Goal: Navigation & Orientation: Go to known website

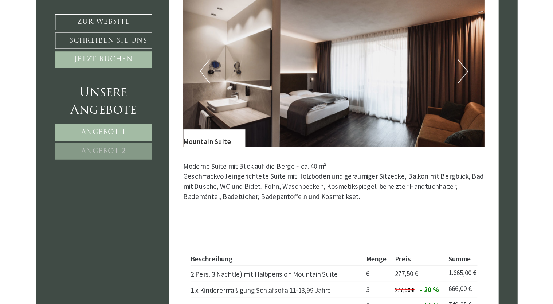
scroll to position [255, 0]
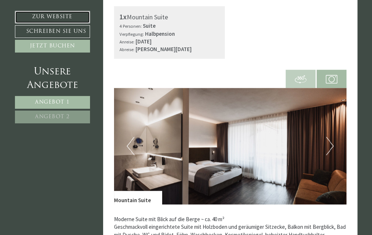
click at [54, 18] on link "Zur Website" at bounding box center [52, 17] width 75 height 12
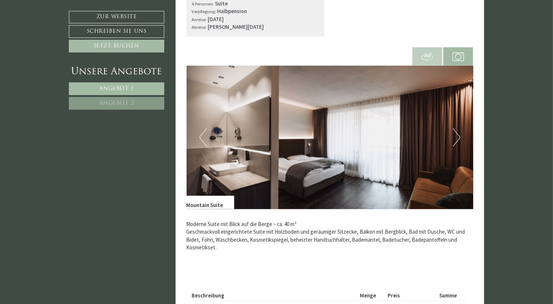
click at [116, 101] on span "Angebot 2" at bounding box center [116, 103] width 35 height 5
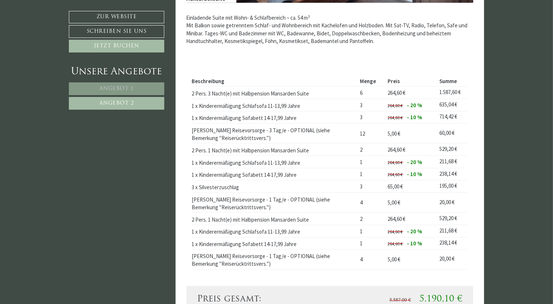
scroll to position [483, 0]
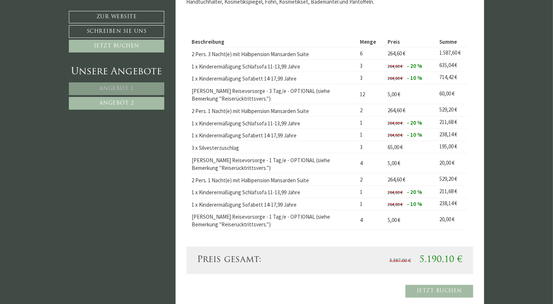
click at [118, 91] on link "Angebot 1" at bounding box center [116, 88] width 95 height 13
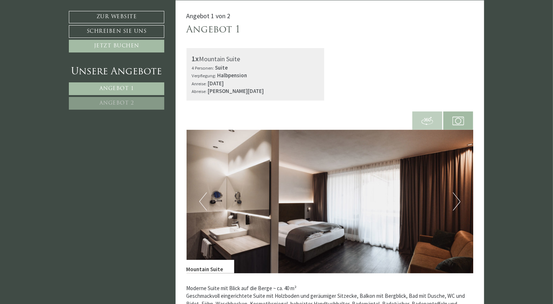
click at [372, 205] on button "Next" at bounding box center [457, 201] width 8 height 18
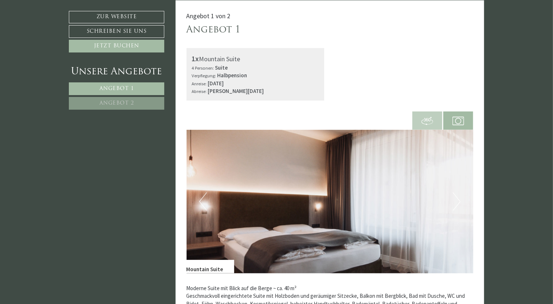
click at [372, 205] on button "Next" at bounding box center [457, 201] width 8 height 18
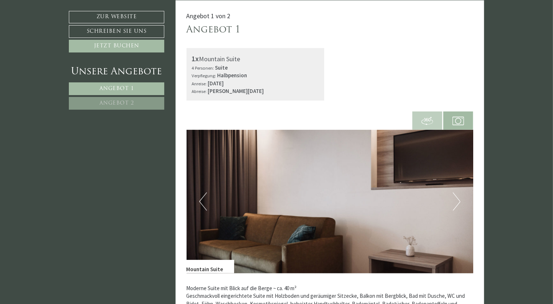
click at [372, 205] on button "Next" at bounding box center [457, 201] width 8 height 18
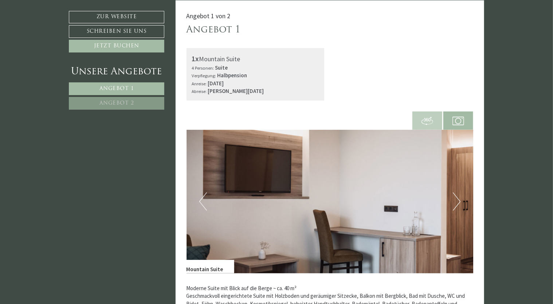
click at [372, 205] on button "Next" at bounding box center [457, 201] width 8 height 18
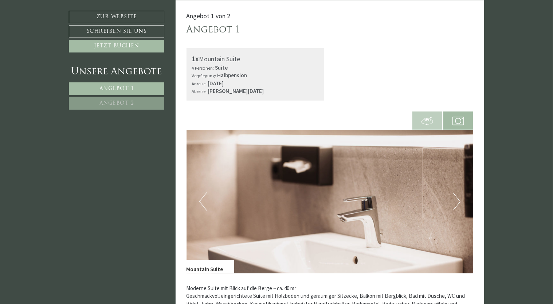
click at [372, 205] on button "Next" at bounding box center [457, 201] width 8 height 18
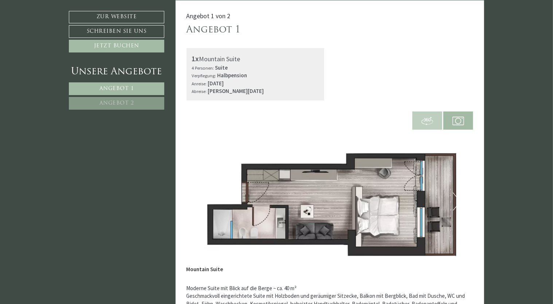
click at [372, 205] on button "Next" at bounding box center [457, 201] width 8 height 18
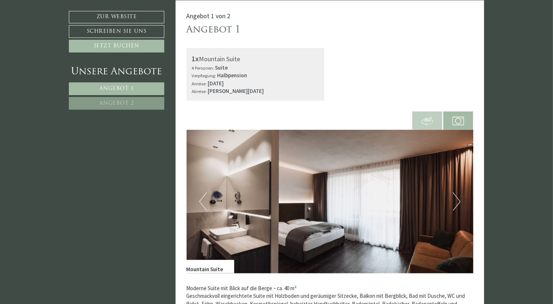
click at [105, 102] on span "Angebot 2" at bounding box center [116, 103] width 35 height 5
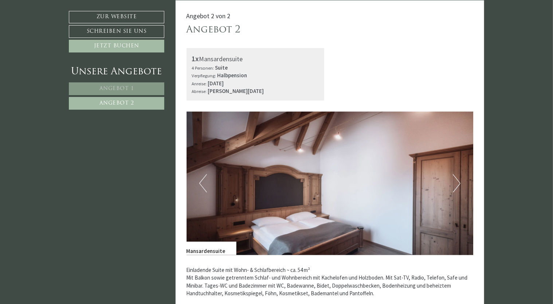
click at [372, 183] on div "Previous Next" at bounding box center [330, 184] width 287 height 144
click at [372, 184] on button "Next" at bounding box center [457, 183] width 8 height 18
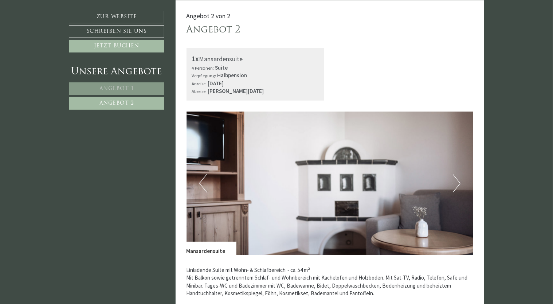
click at [372, 184] on button "Next" at bounding box center [457, 183] width 8 height 18
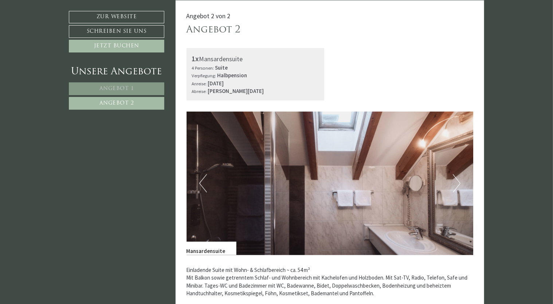
click at [372, 184] on button "Next" at bounding box center [457, 183] width 8 height 18
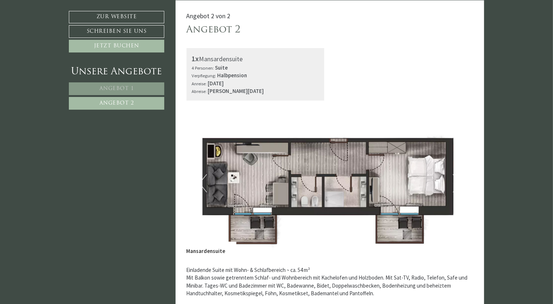
click at [372, 184] on button "Next" at bounding box center [457, 183] width 8 height 18
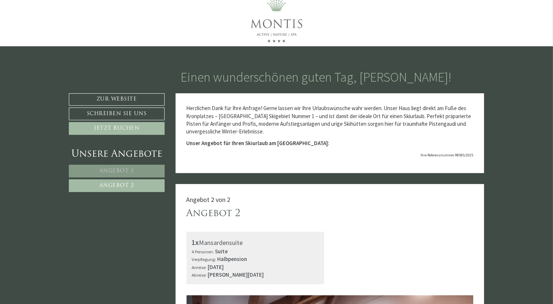
scroll to position [0, 0]
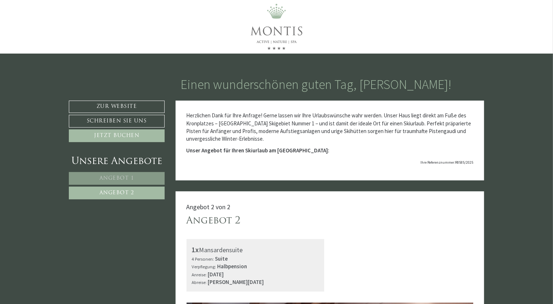
click at [271, 32] on img at bounding box center [276, 27] width 91 height 54
click at [112, 109] on link "Zur Website" at bounding box center [117, 107] width 96 height 12
click at [114, 104] on link "Zur Website" at bounding box center [117, 107] width 96 height 12
